Goal: Task Accomplishment & Management: Manage account settings

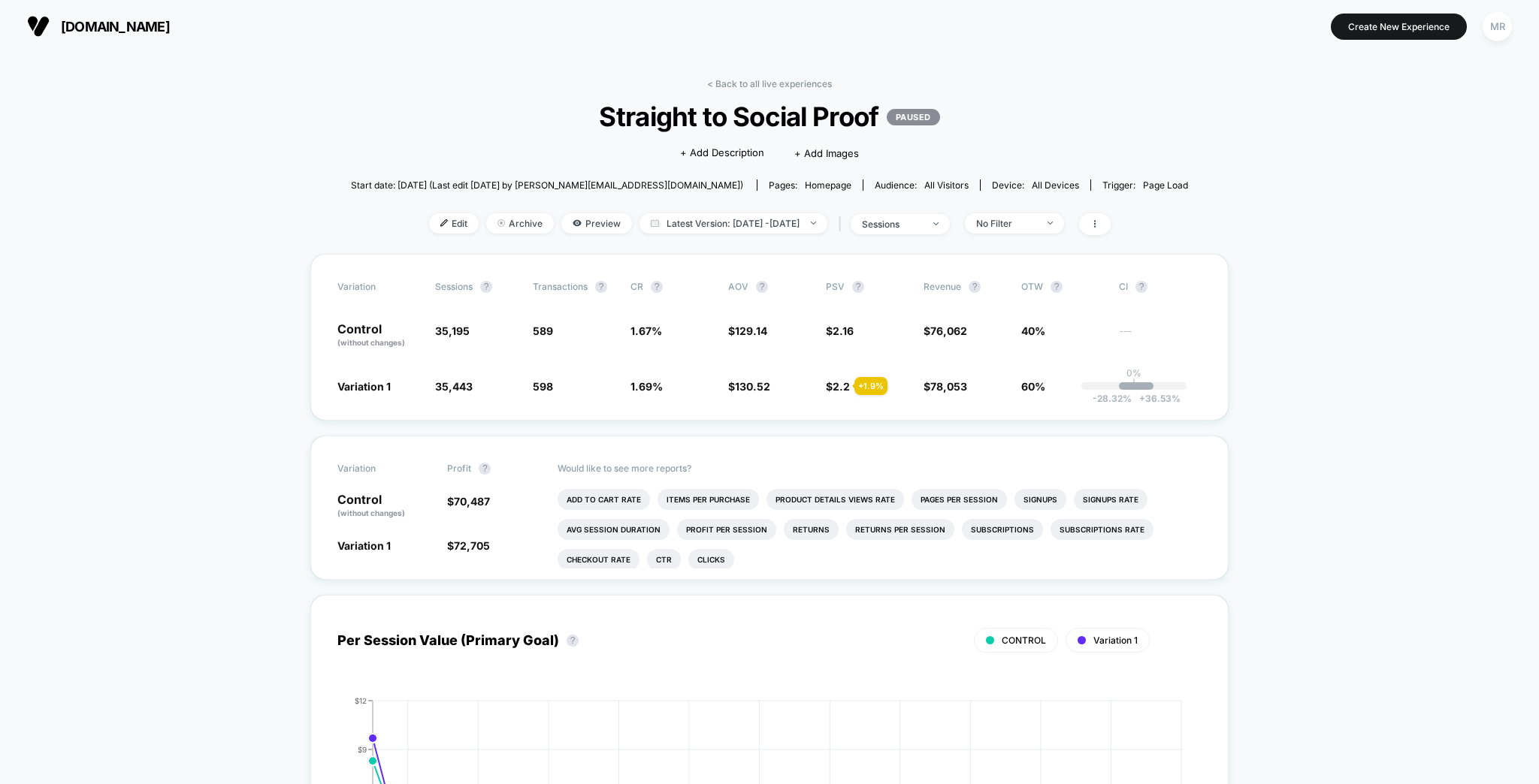
click at [768, 79] on link "< Back to all live experiences" at bounding box center [770, 84] width 125 height 12
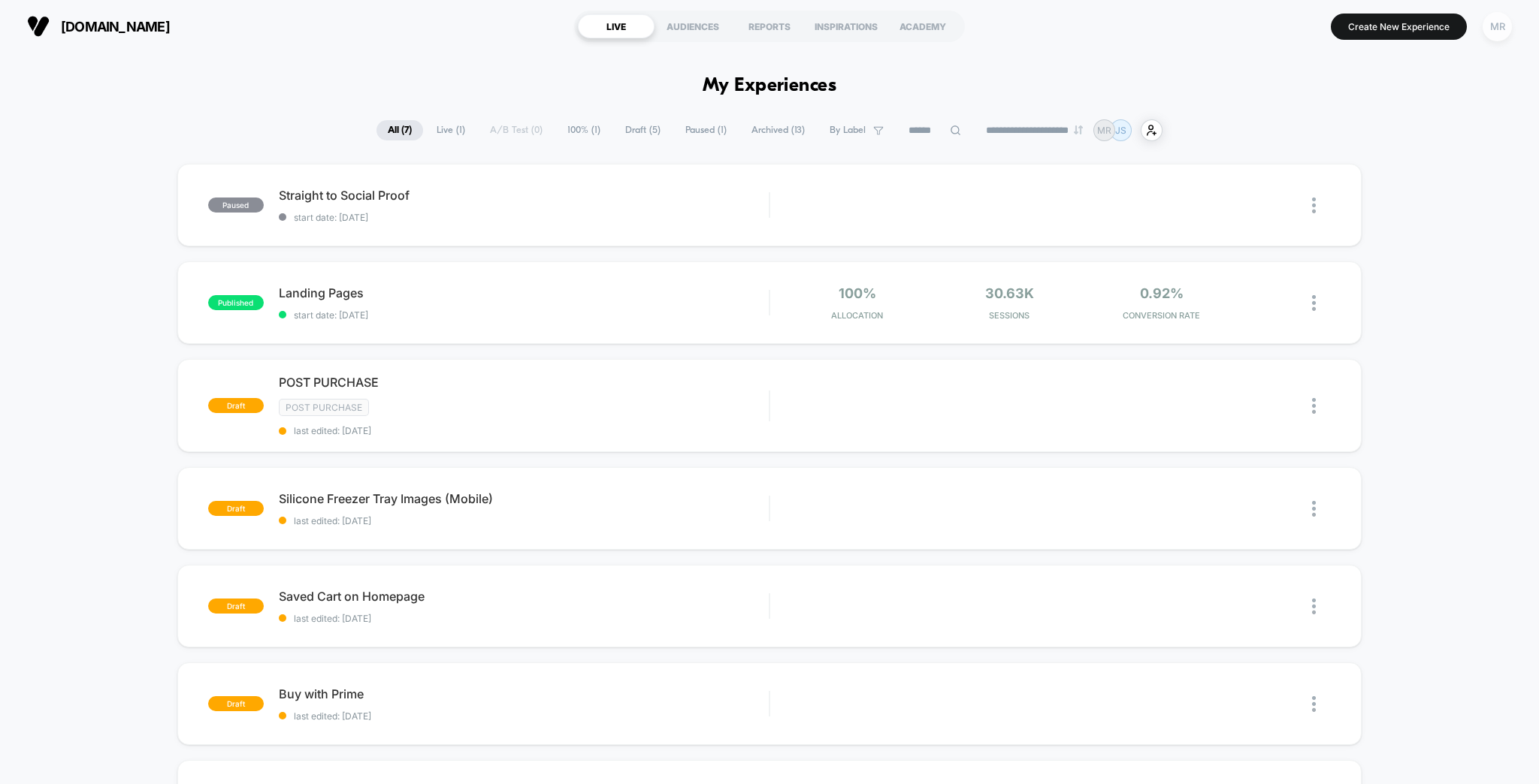
click at [1510, 25] on div "MR" at bounding box center [1497, 27] width 30 height 30
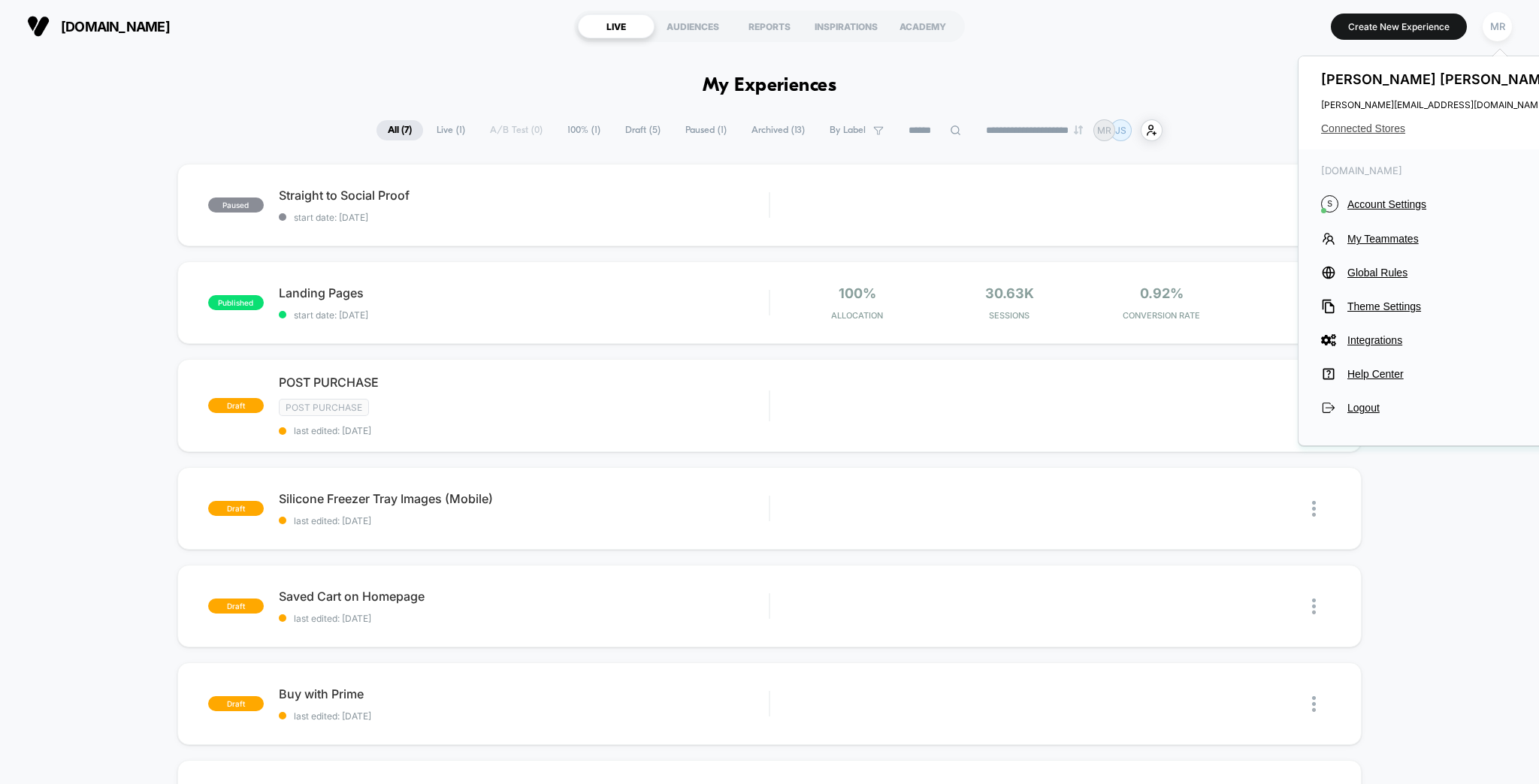
click at [1393, 123] on span "Connected Stores" at bounding box center [1440, 128] width 238 height 12
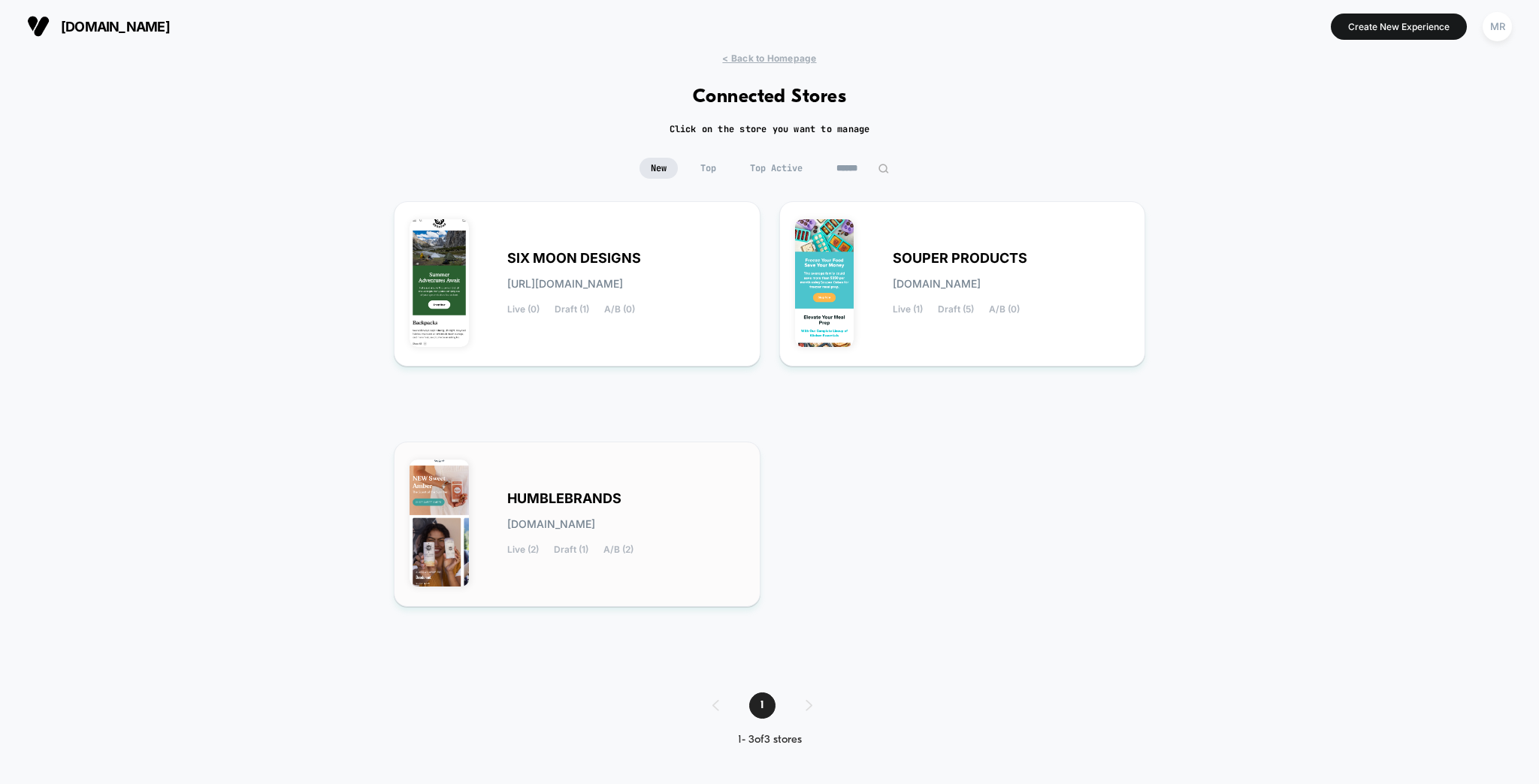
click at [609, 468] on div "HUMBLEBRANDS [DOMAIN_NAME] Live (2) Draft (1) A/B (2)" at bounding box center [577, 524] width 336 height 134
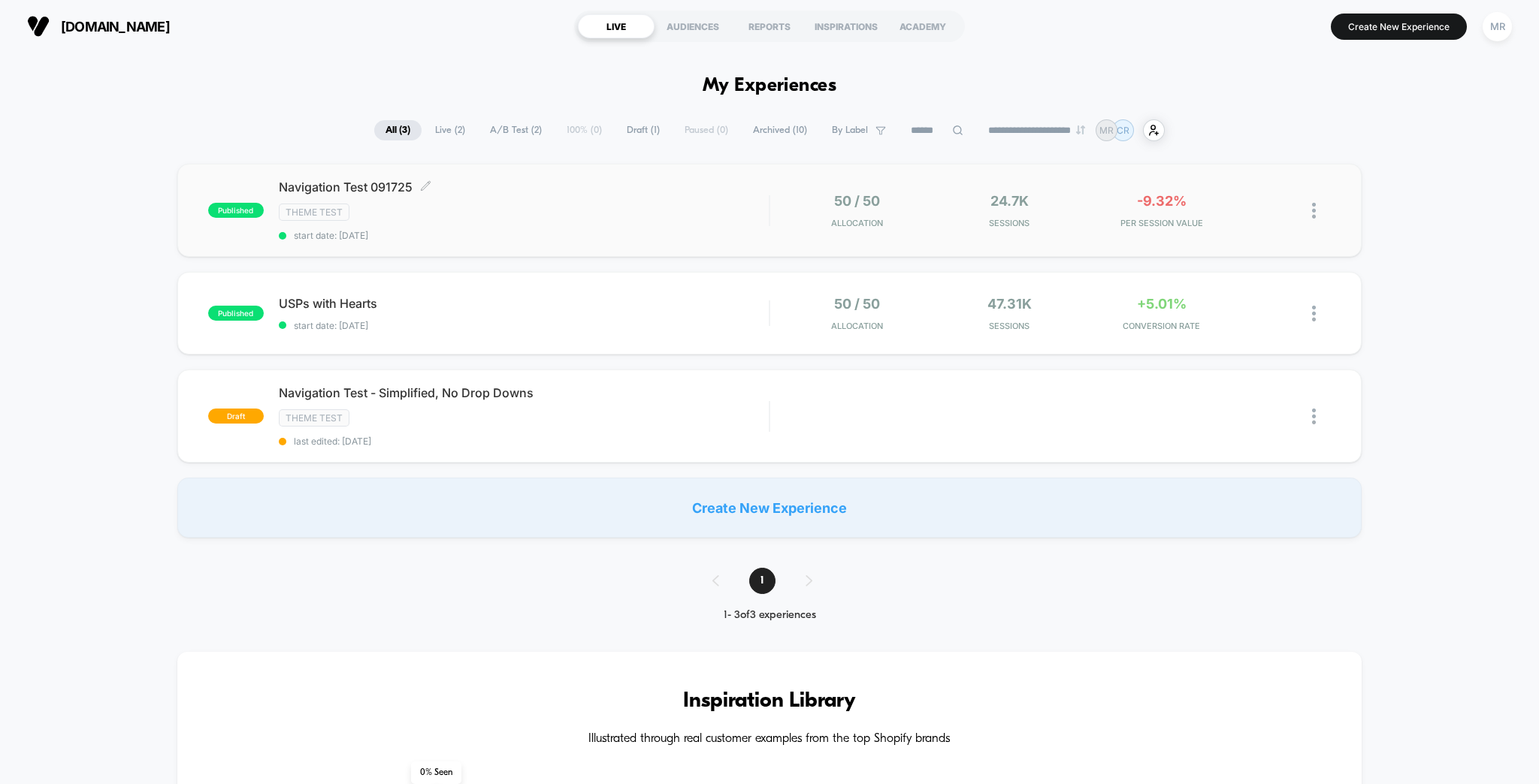
click at [596, 179] on span "Navigation Test 091725 Click to edit experience details" at bounding box center [525, 187] width 491 height 15
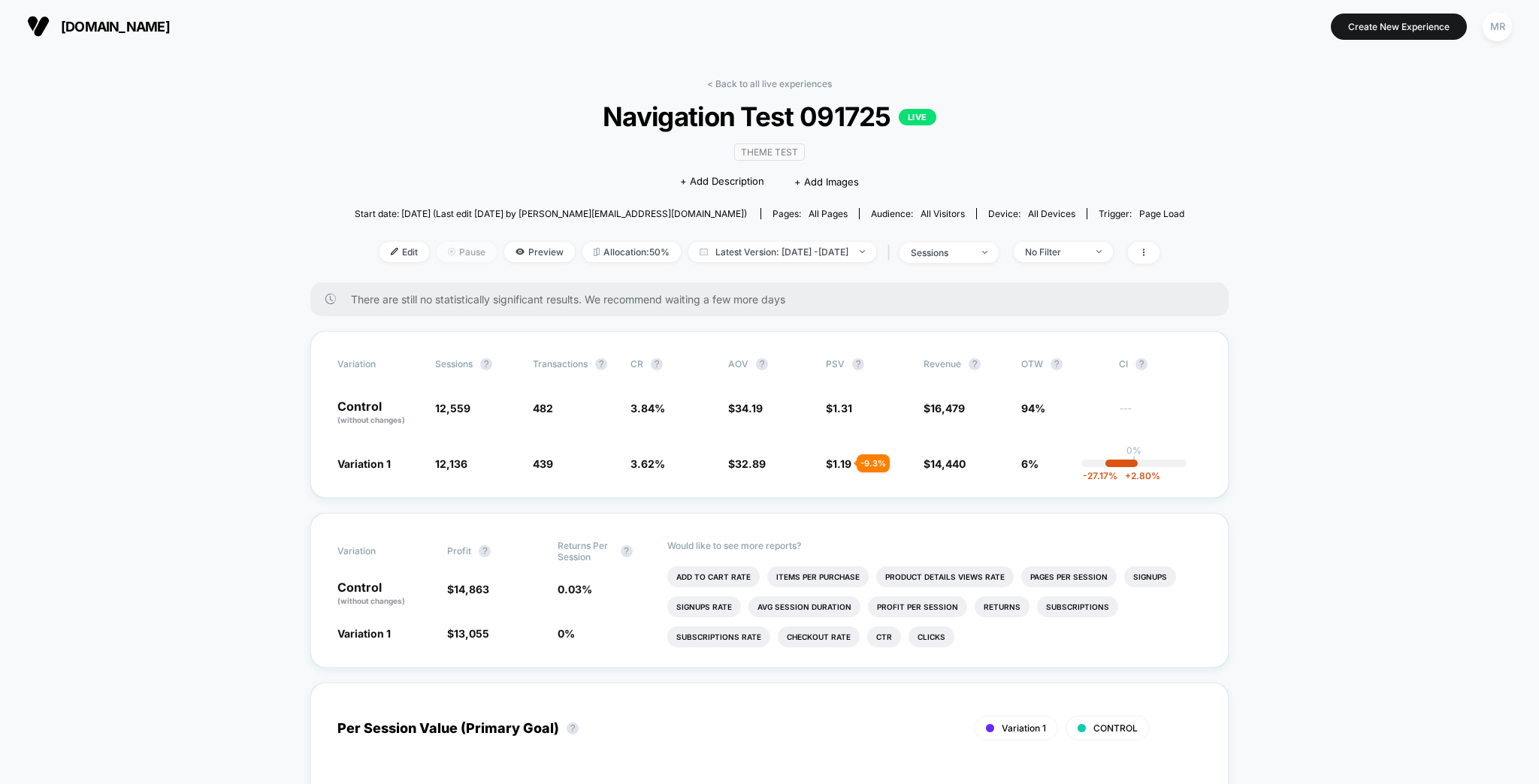
click at [487, 242] on span "Pause" at bounding box center [466, 251] width 60 height 20
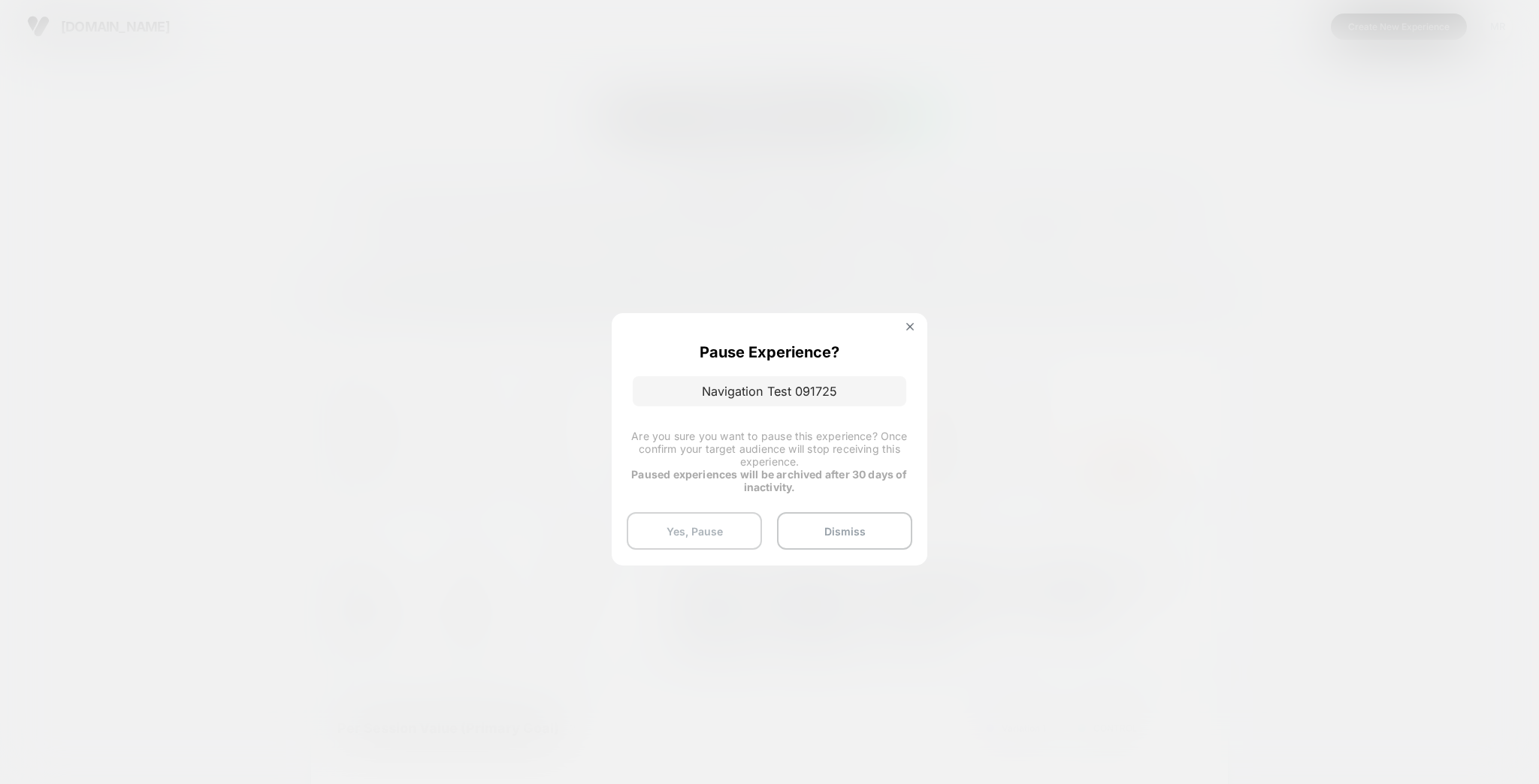
click at [715, 519] on button "Yes, Pause" at bounding box center [694, 531] width 135 height 37
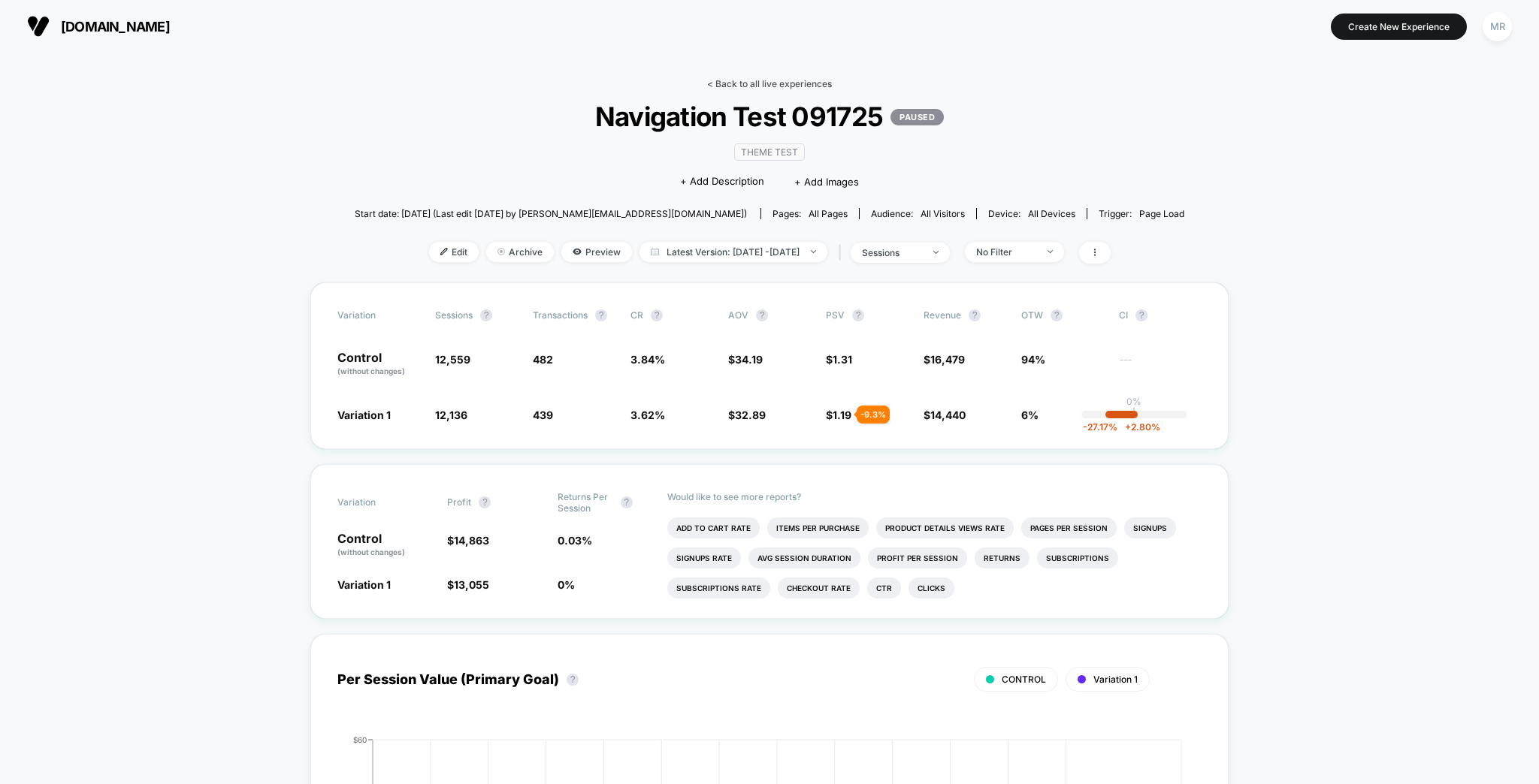
click at [808, 79] on link "< Back to all live experiences" at bounding box center [770, 84] width 125 height 12
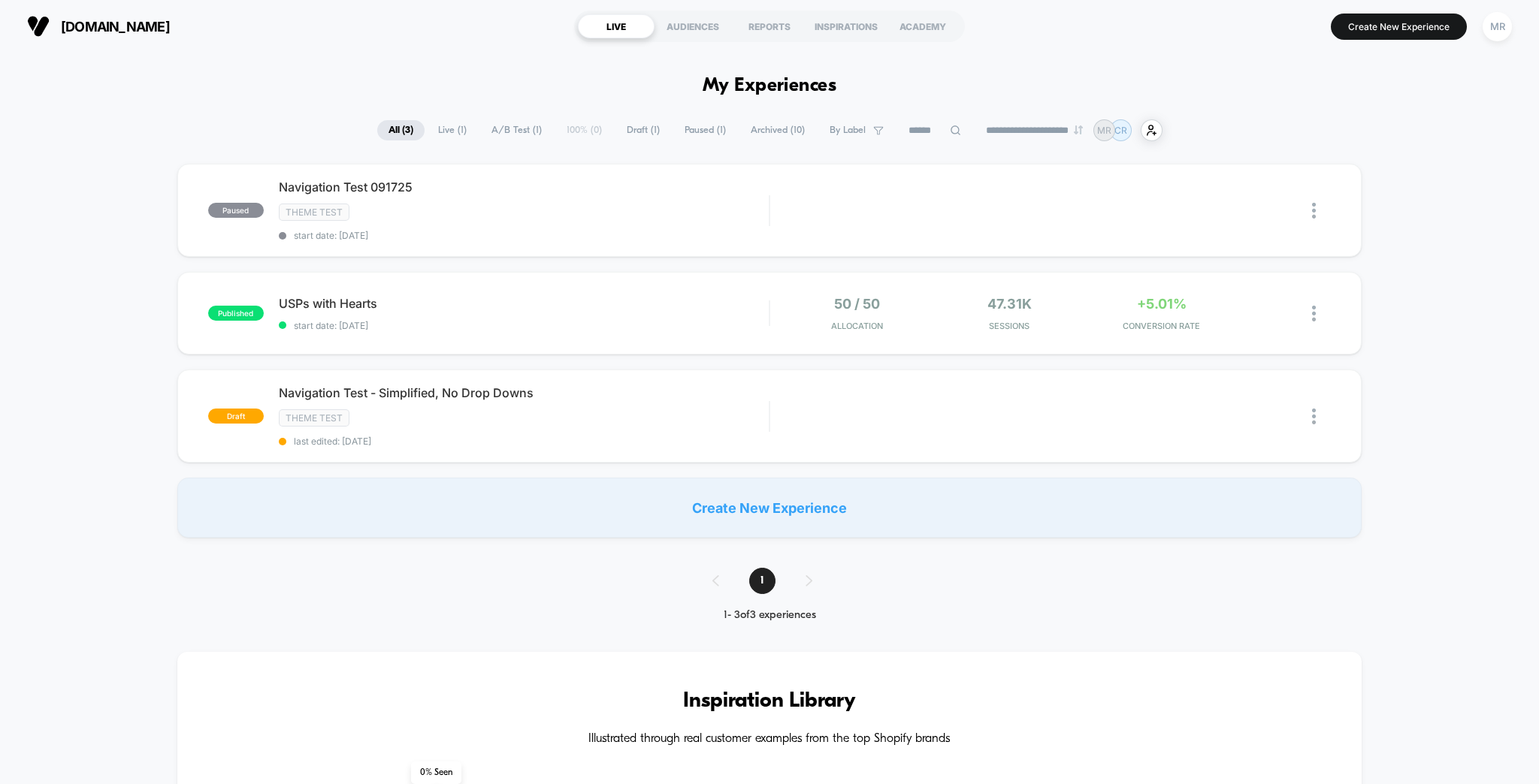
click at [1514, 26] on button "MR" at bounding box center [1498, 27] width 38 height 31
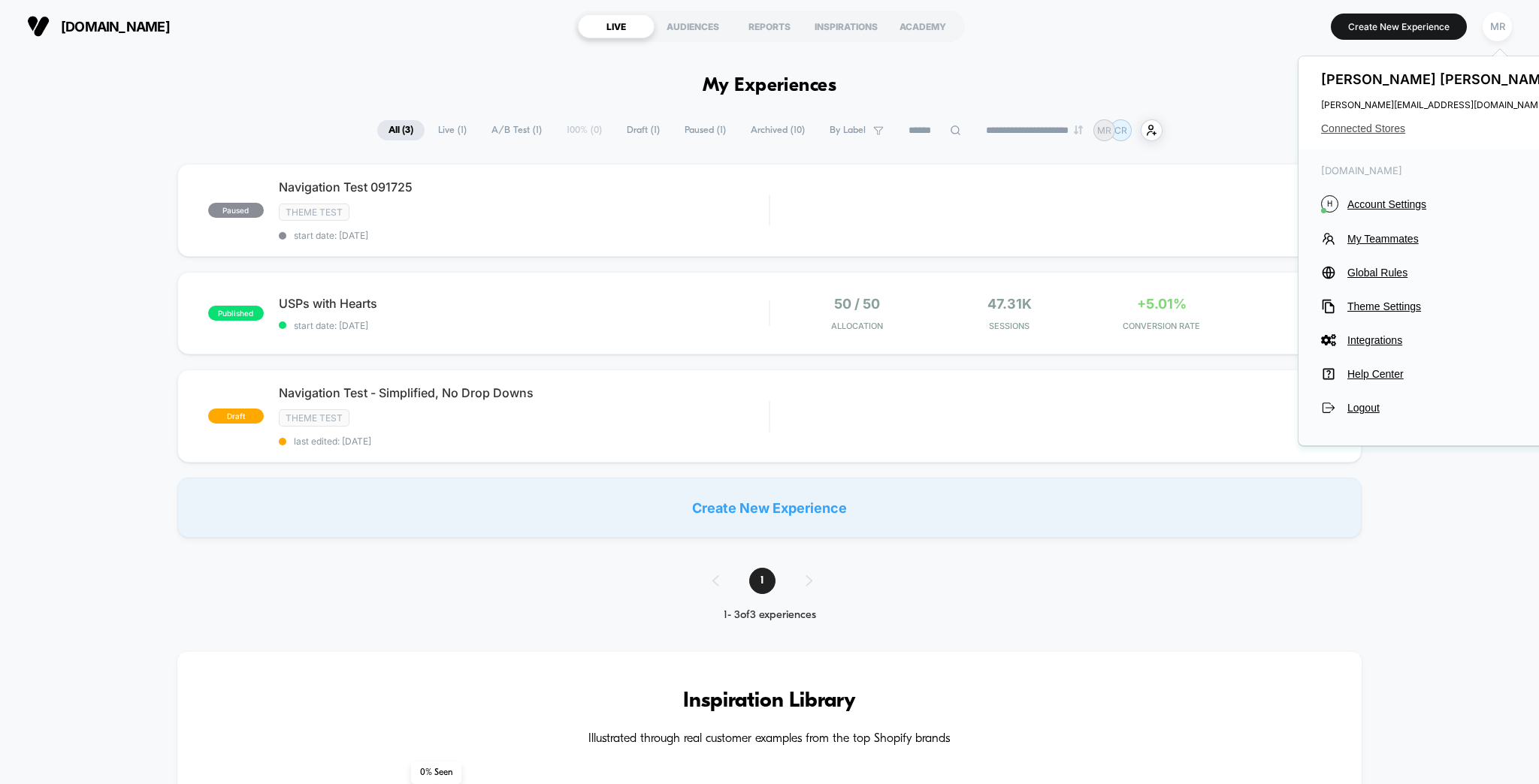
click at [1389, 123] on span "Connected Stores" at bounding box center [1440, 128] width 238 height 12
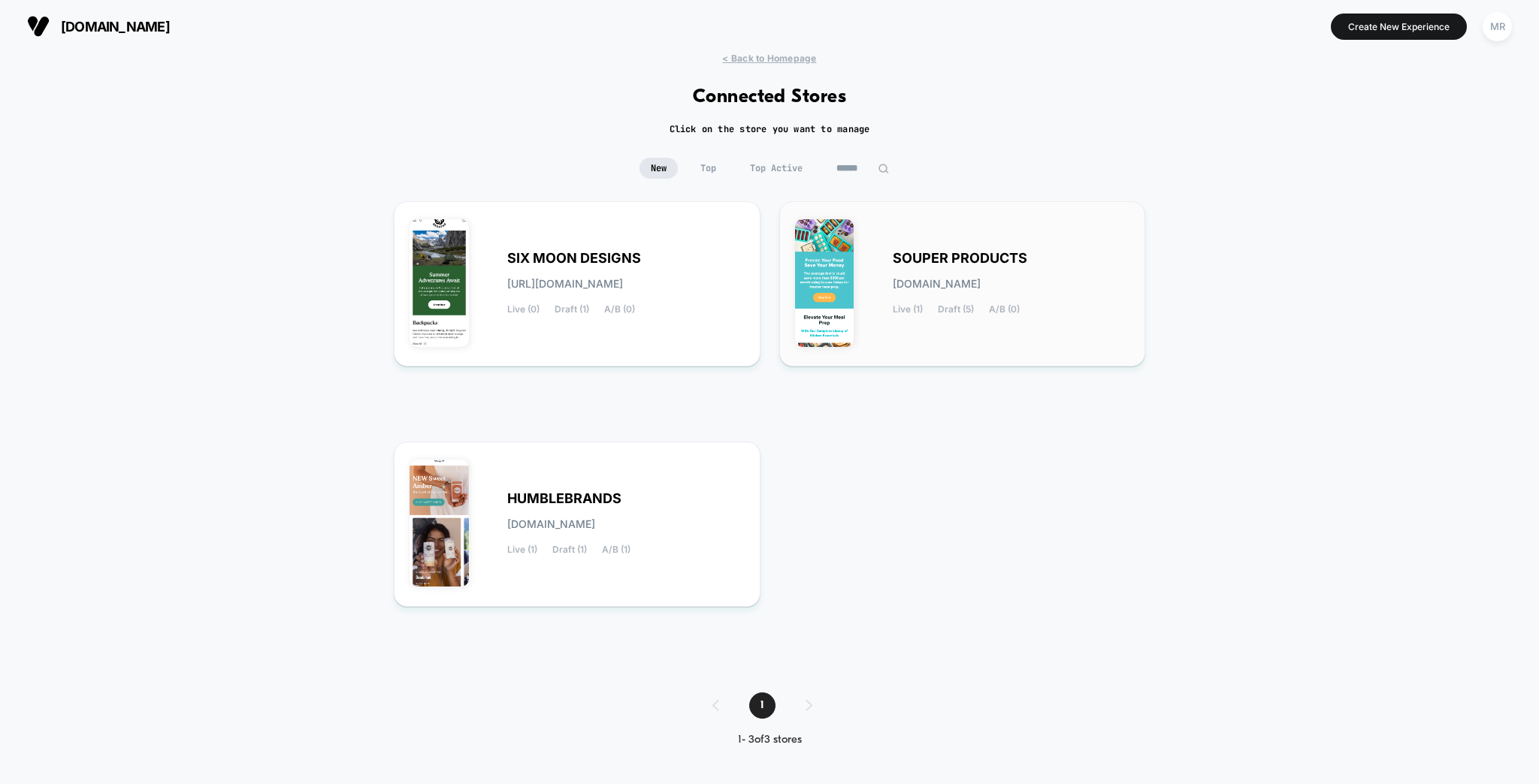
click at [919, 279] on span "[DOMAIN_NAME]" at bounding box center [937, 284] width 88 height 11
